Goal: Find contact information: Find contact information

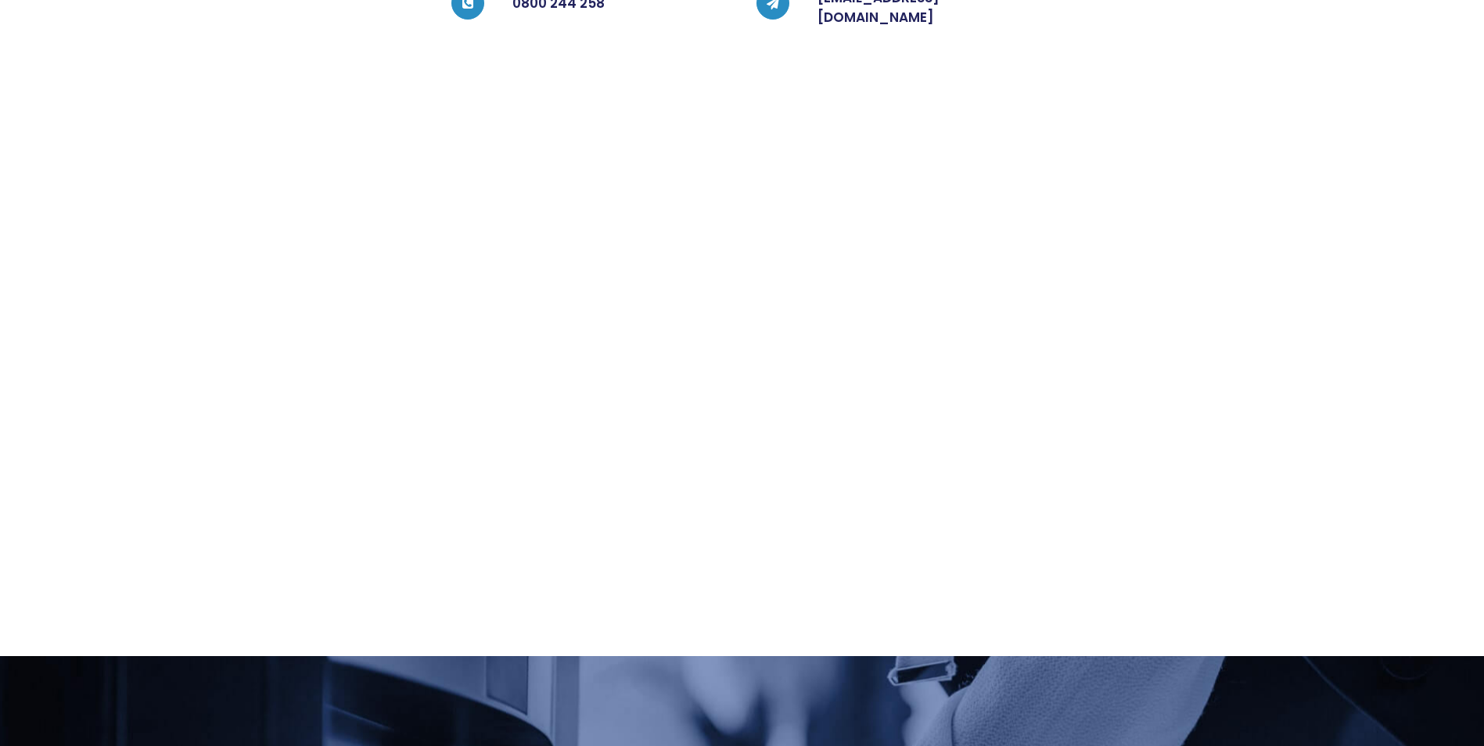
scroll to position [78, 0]
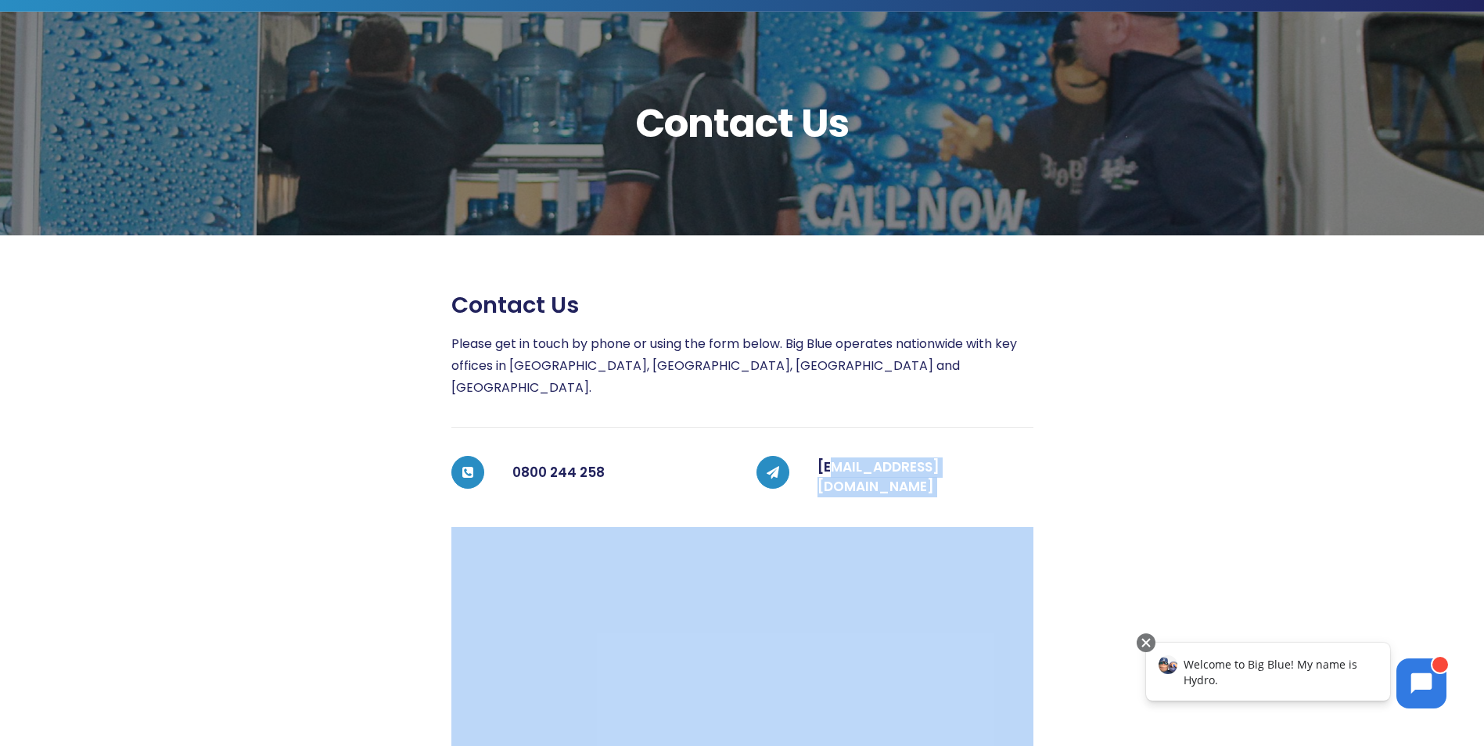
drag, startPoint x: 1058, startPoint y: 454, endPoint x: 835, endPoint y: 461, distance: 223.8
click at [835, 461] on div "Contact us Please get in touch by phone or using the form below. Big Blue opera…" at bounding box center [728, 680] width 1220 height 777
drag, startPoint x: 835, startPoint y: 461, endPoint x: 1213, endPoint y: 479, distance: 379.0
click at [1213, 480] on div at bounding box center [1185, 680] width 305 height 777
drag, startPoint x: 1052, startPoint y: 452, endPoint x: 816, endPoint y: 457, distance: 236.3
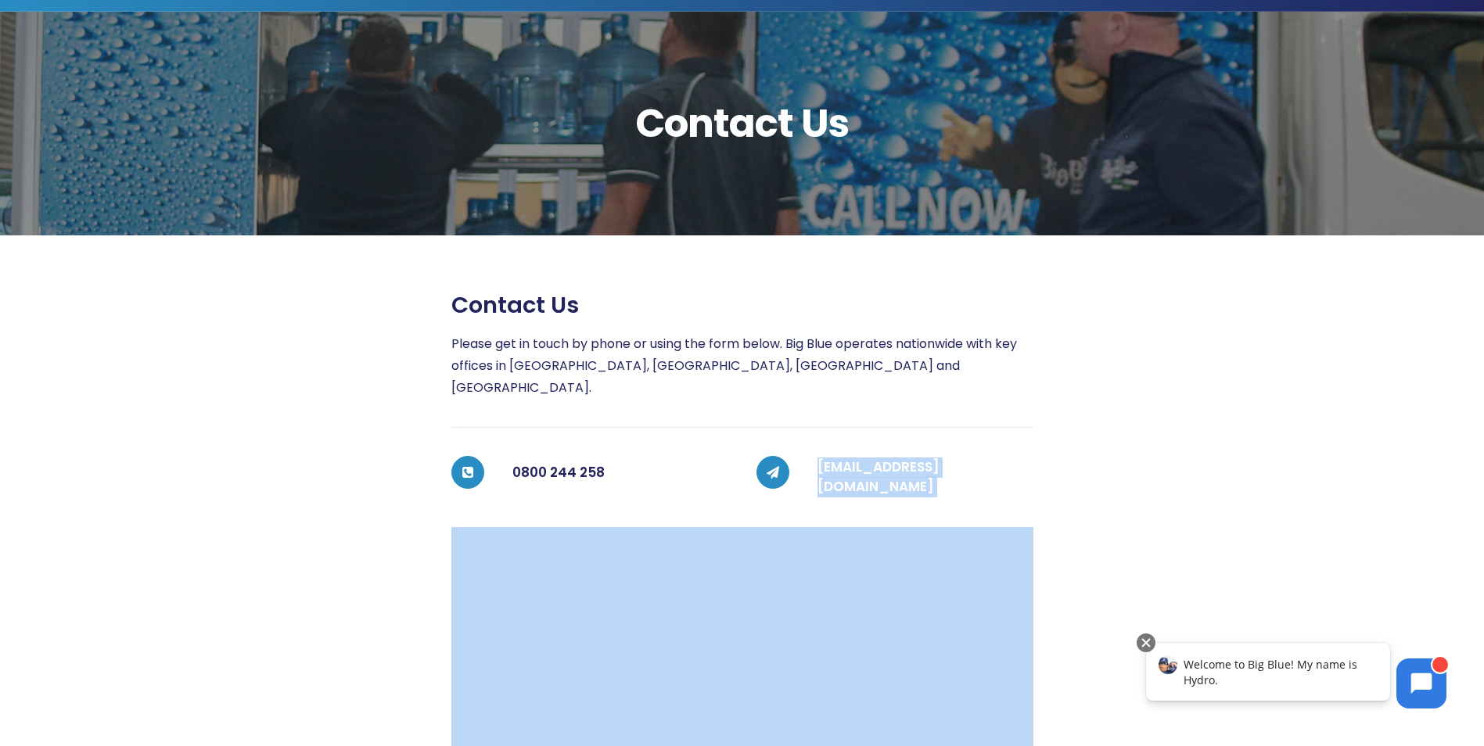
click at [816, 457] on div "Contact us Please get in touch by phone or using the form below. Big Blue opera…" at bounding box center [728, 680] width 1220 height 777
drag, startPoint x: 816, startPoint y: 457, endPoint x: 830, endPoint y: 454, distance: 14.3
copy div "[EMAIL_ADDRESS][DOMAIN_NAME]"
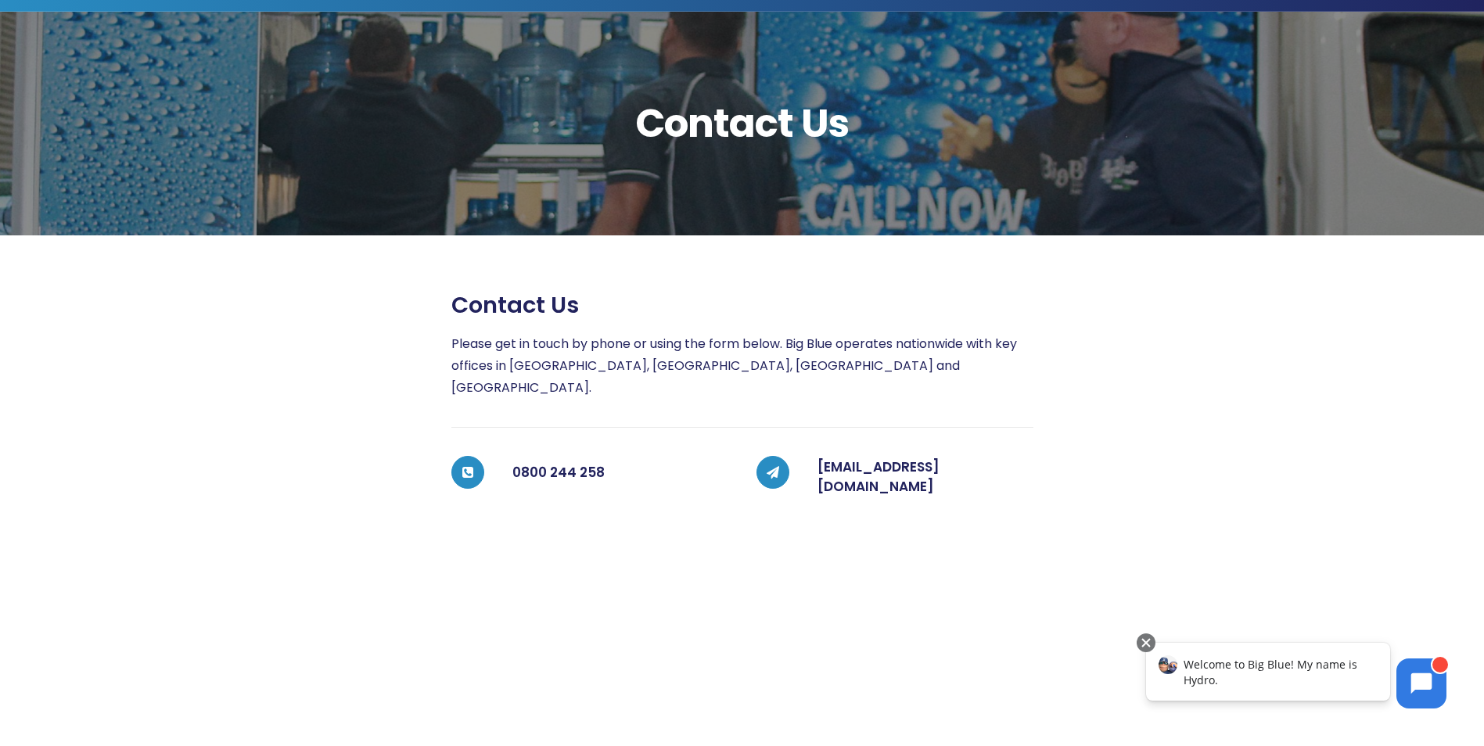
click at [302, 557] on div at bounding box center [270, 680] width 305 height 777
click at [1426, 671] on icon at bounding box center [1421, 682] width 22 height 22
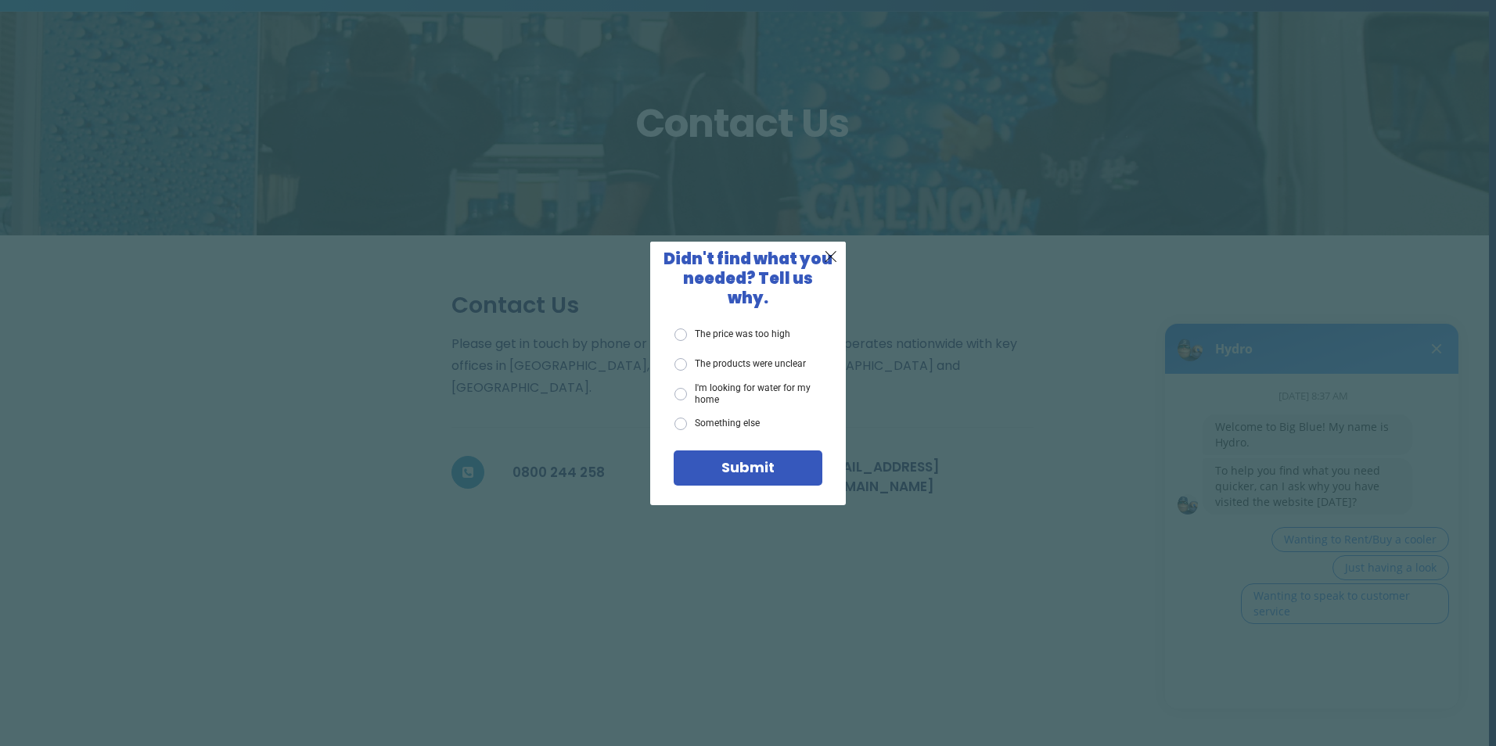
click at [707, 418] on label "Something else" at bounding box center [716, 424] width 85 height 13
click at [0, 0] on input "Something else" at bounding box center [0, 0] width 0 height 0
click at [713, 461] on div "Submit" at bounding box center [747, 468] width 125 height 14
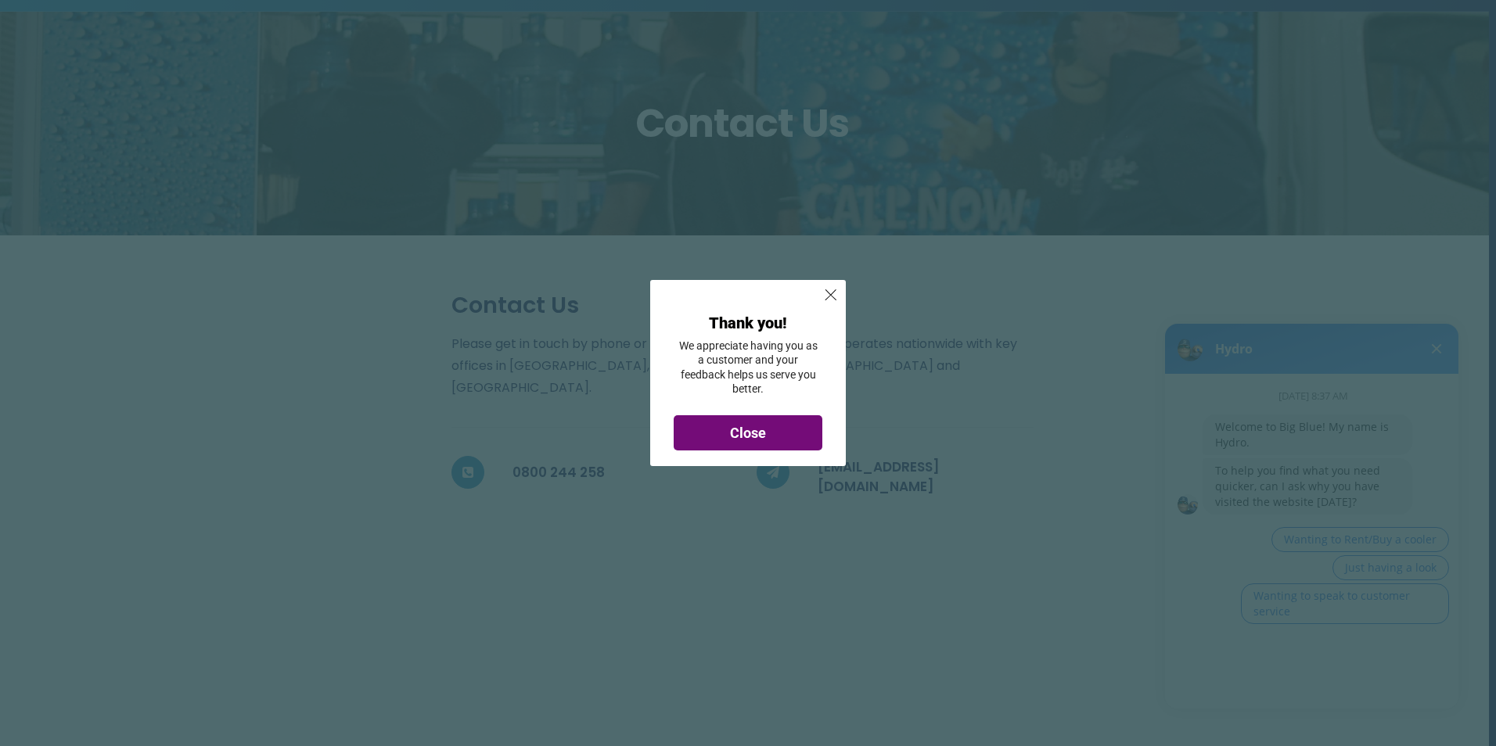
click at [788, 433] on div "Close" at bounding box center [747, 433] width 125 height 14
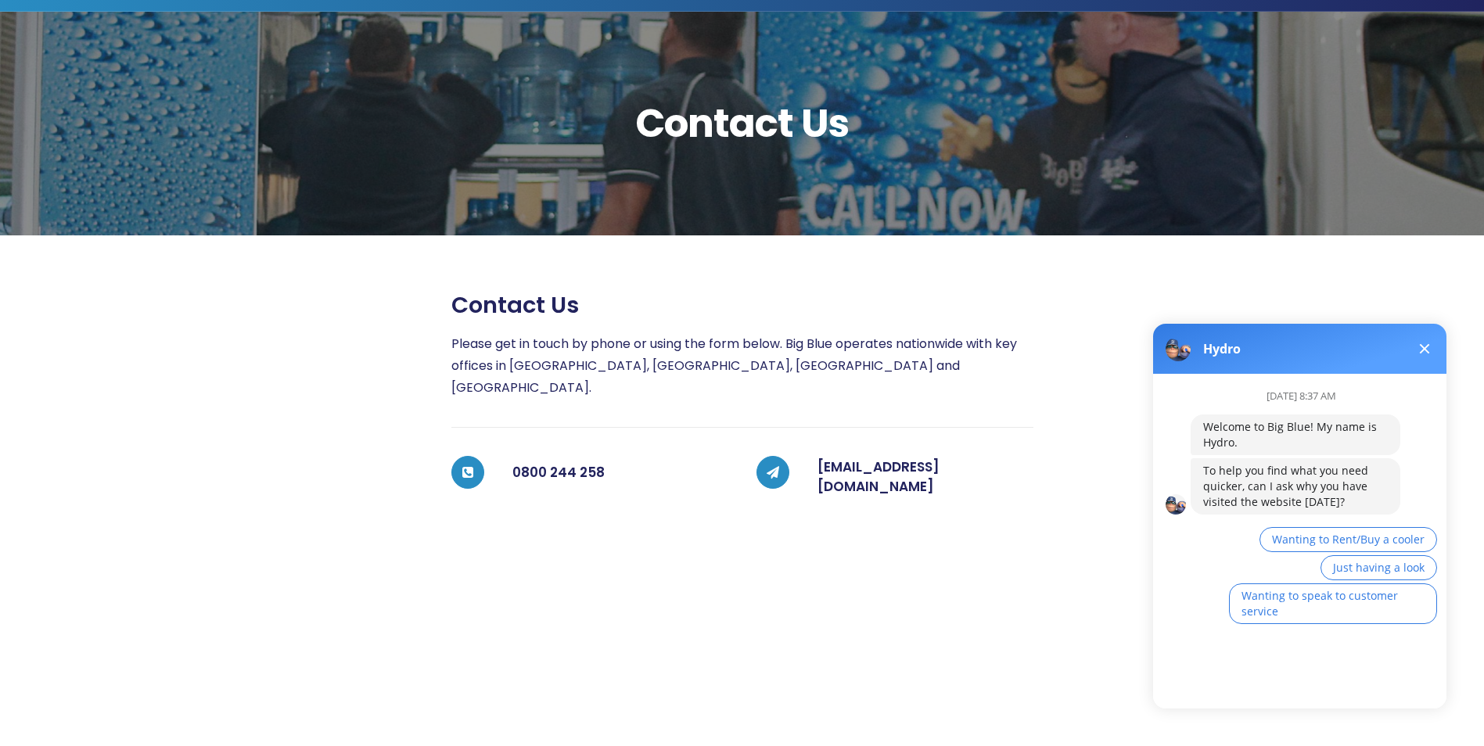
click at [1237, 578] on div "Wanting to Rent/Buy a cooler Just having a look Wanting to speak to customer se…" at bounding box center [1332, 577] width 210 height 100
click at [1229, 670] on div "[DATE] 8:37 AM Welcome to Big Blue! My name is Hydro. To help you find what you…" at bounding box center [1306, 535] width 307 height 322
click at [1415, 353] on button at bounding box center [1424, 348] width 19 height 19
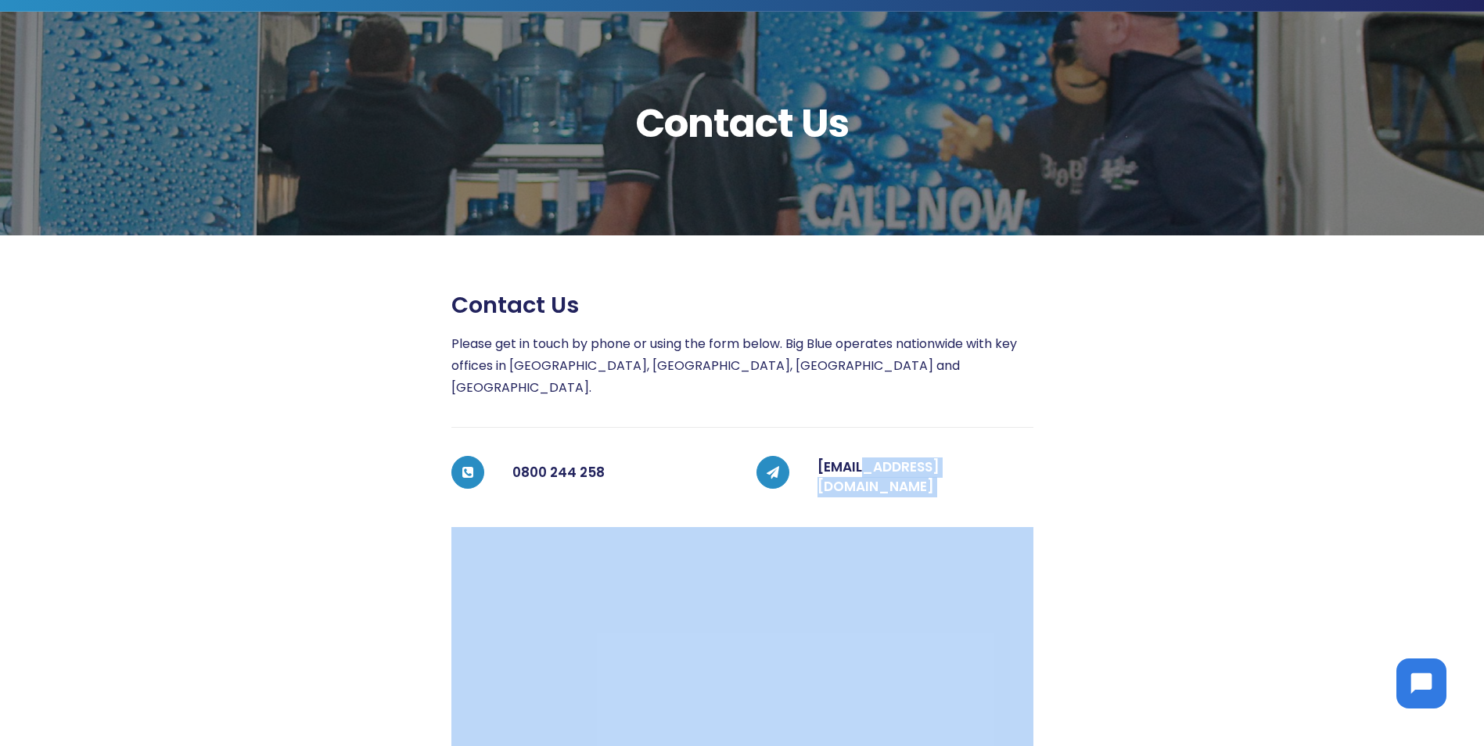
drag, startPoint x: 1069, startPoint y: 458, endPoint x: 870, endPoint y: 466, distance: 199.6
click at [870, 466] on div "Contact us Please get in touch by phone or using the form below. Big Blue opera…" at bounding box center [728, 680] width 1220 height 777
drag, startPoint x: 870, startPoint y: 466, endPoint x: 1233, endPoint y: 443, distance: 364.5
click at [1233, 443] on div at bounding box center [1185, 680] width 305 height 777
drag, startPoint x: 1050, startPoint y: 448, endPoint x: 818, endPoint y: 457, distance: 231.7
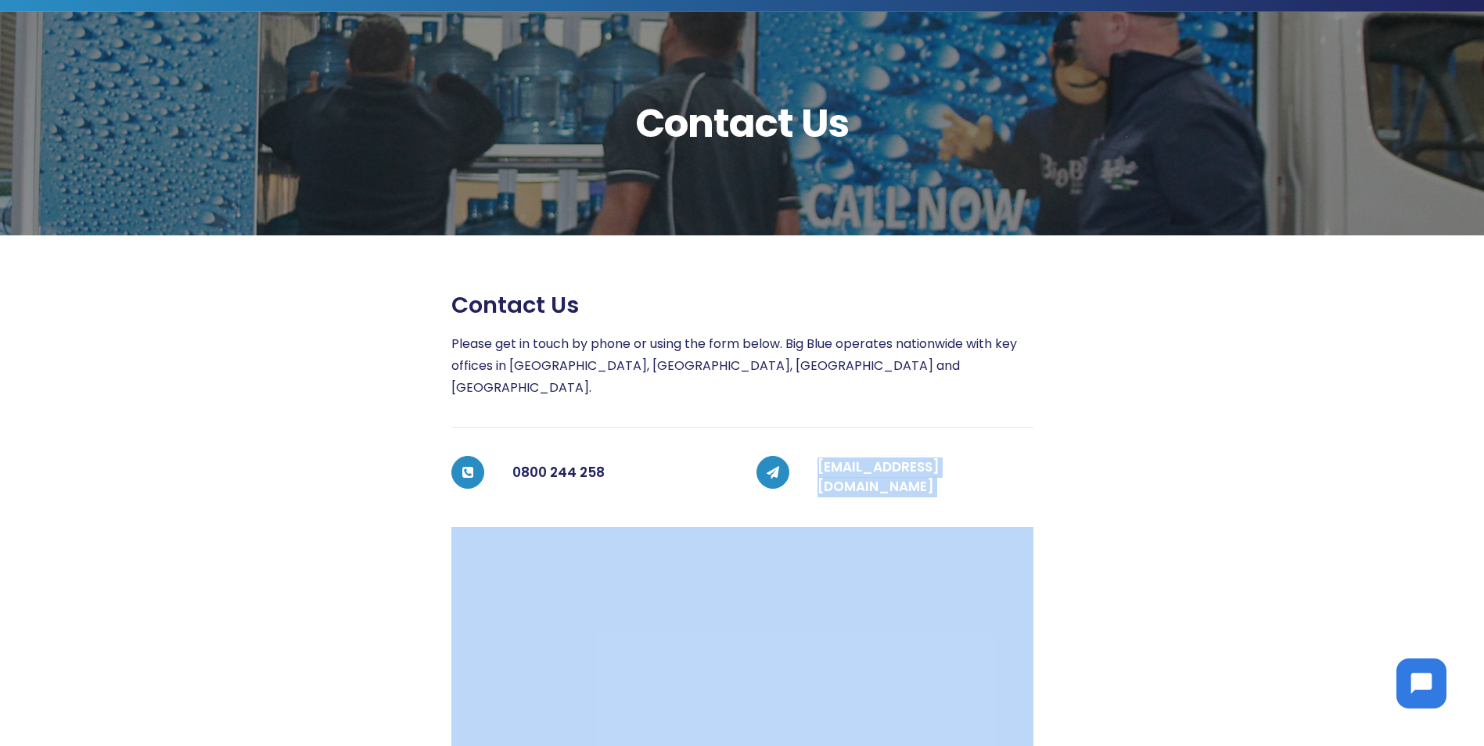
click at [818, 457] on div "Contact us Please get in touch by phone or using the form below. Big Blue opera…" at bounding box center [728, 680] width 1220 height 777
drag, startPoint x: 818, startPoint y: 457, endPoint x: 842, endPoint y: 456, distance: 23.5
copy div "[EMAIL_ADDRESS][DOMAIN_NAME]"
click at [1178, 595] on div at bounding box center [1185, 680] width 305 height 777
